Goal: Information Seeking & Learning: Learn about a topic

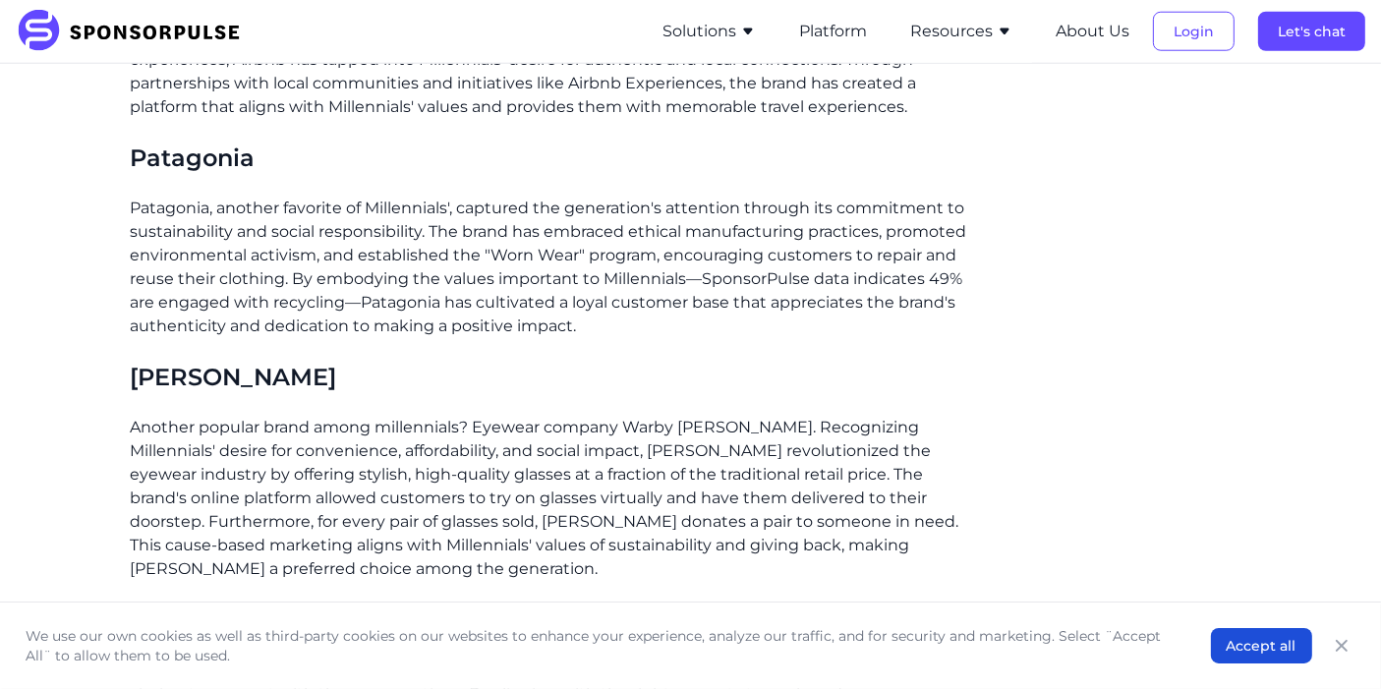
scroll to position [2024, 0]
click at [339, 214] on p "Patagonia, another favorite of Millennials', captured the generation's attentio…" at bounding box center [549, 266] width 836 height 142
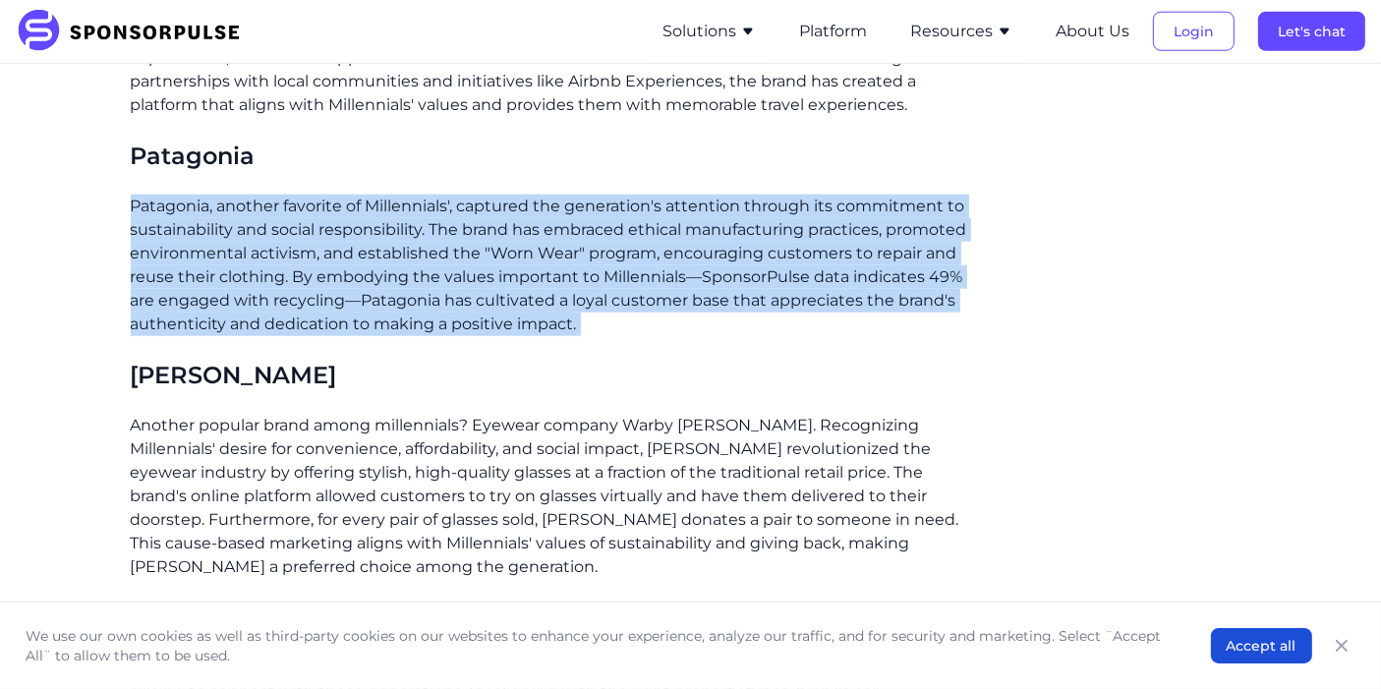
click at [339, 214] on p "Patagonia, another favorite of Millennials', captured the generation's attentio…" at bounding box center [549, 266] width 836 height 142
click at [443, 269] on p "Patagonia, another favorite of Millennials', captured the generation's attentio…" at bounding box center [549, 266] width 836 height 142
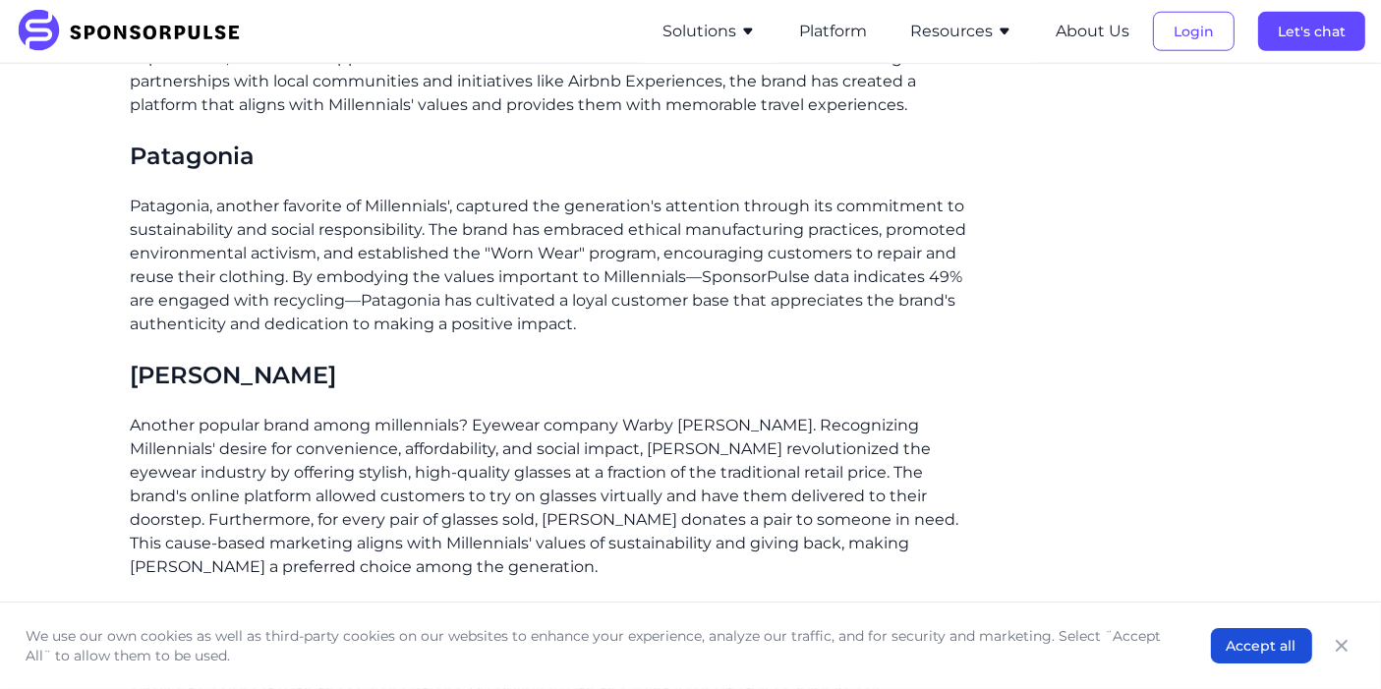
click at [414, 245] on p "Patagonia, another favorite of Millennials', captured the generation's attentio…" at bounding box center [549, 266] width 836 height 142
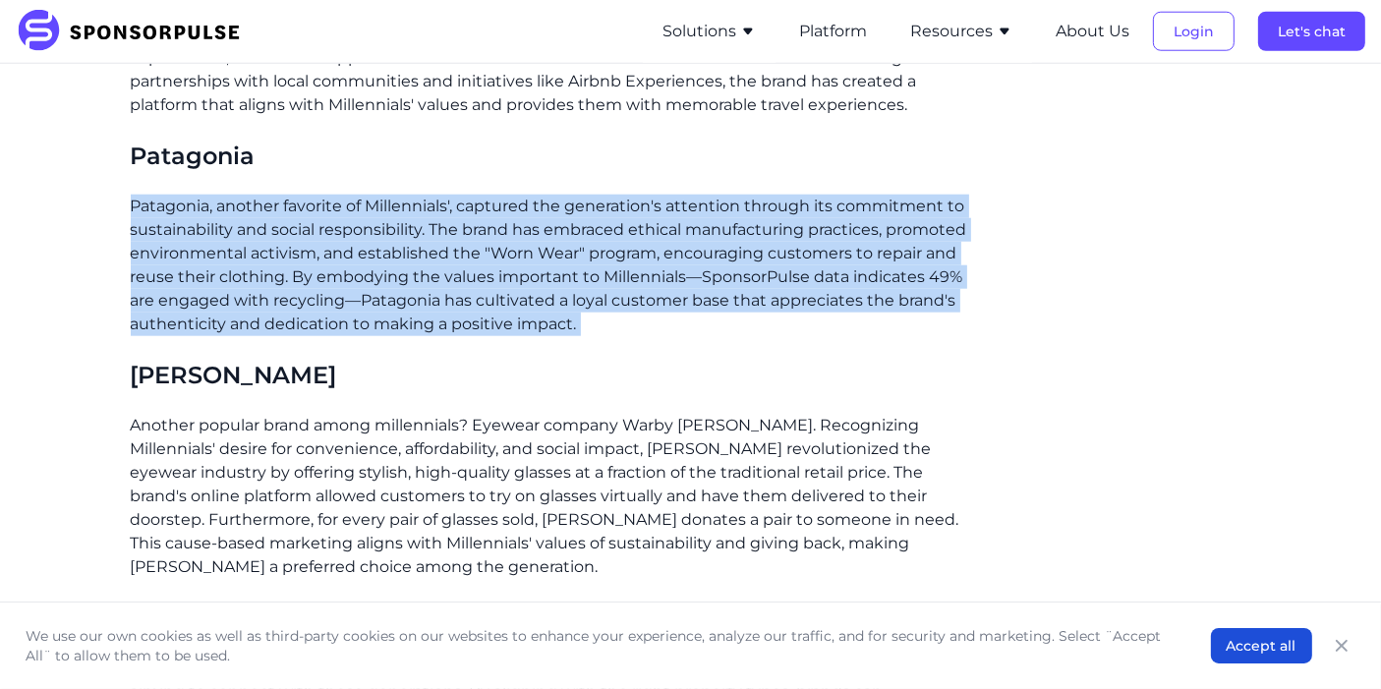
click at [414, 245] on p "Patagonia, another favorite of Millennials', captured the generation's attentio…" at bounding box center [549, 266] width 836 height 142
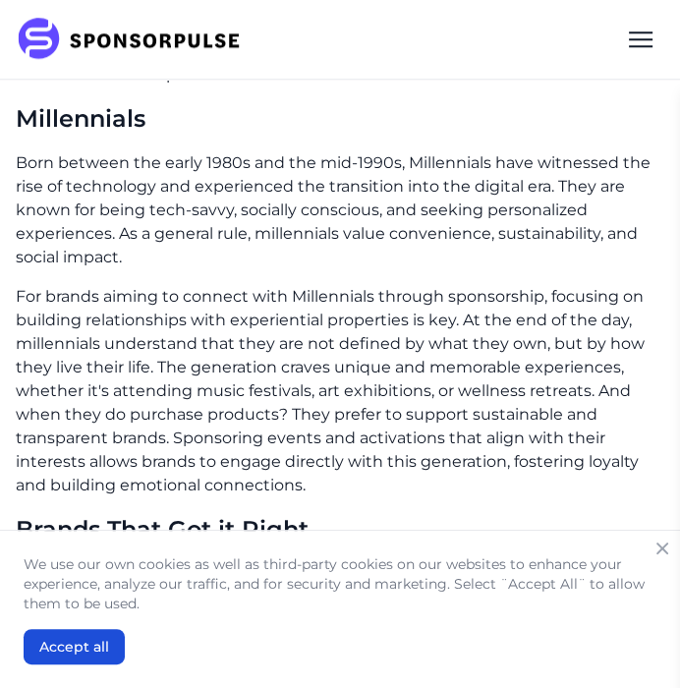
scroll to position [1301, 0]
